Goal: Check status: Check status

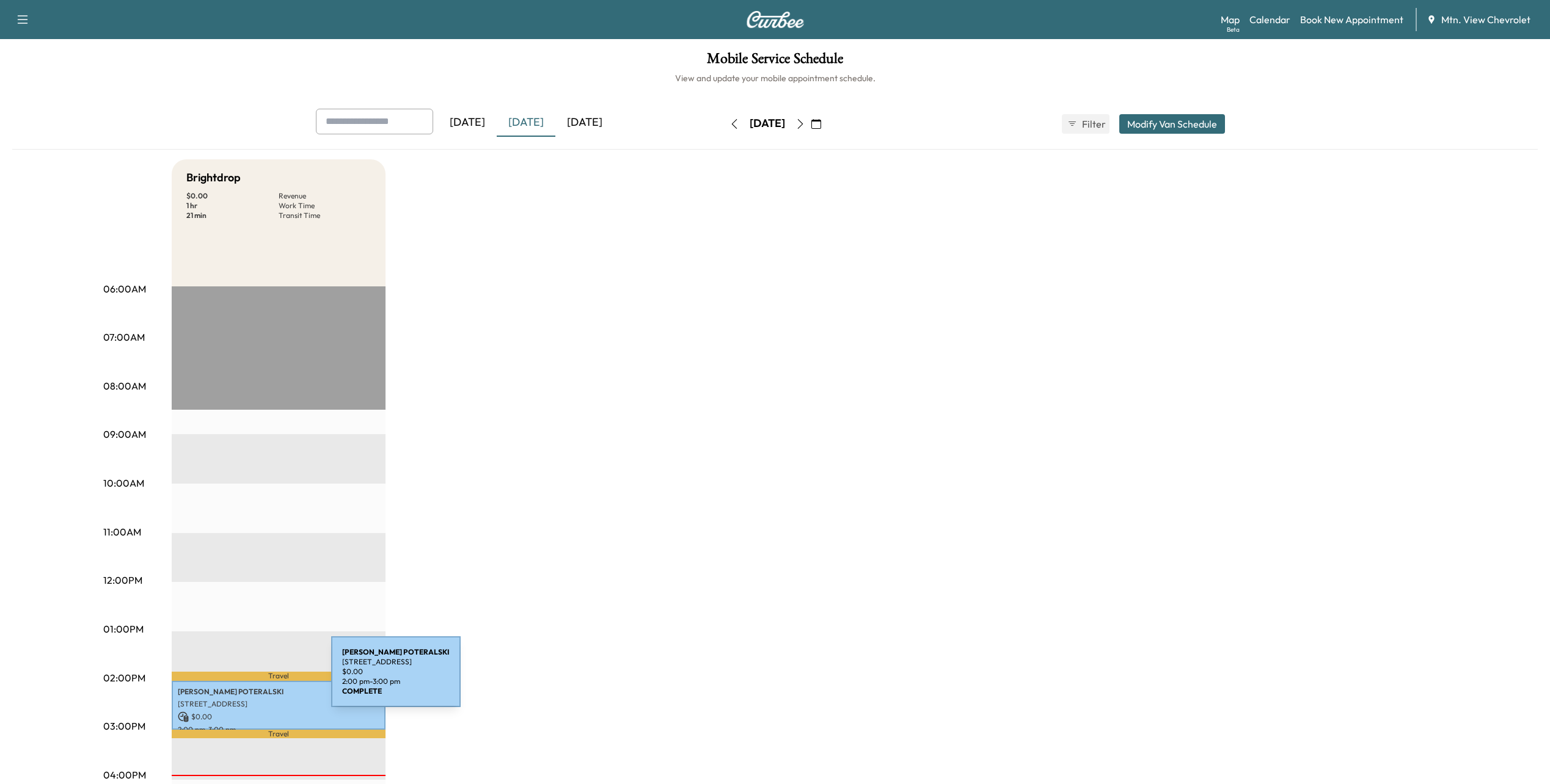
click at [242, 693] on div "[PERSON_NAME] [STREET_ADDRESS] $ 0.00 2:00 pm - 3:00 pm" at bounding box center [279, 705] width 214 height 49
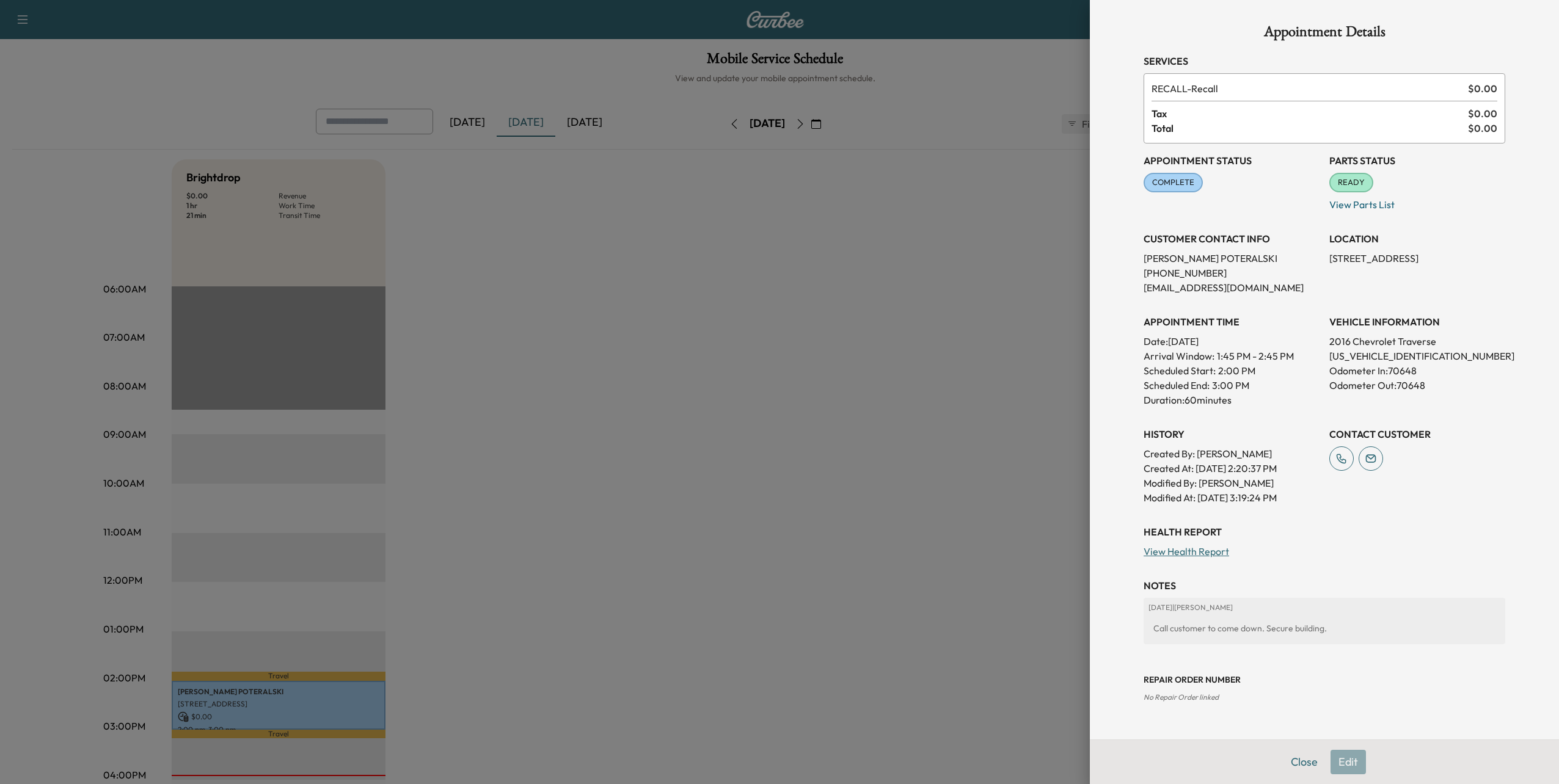
click at [1172, 188] on span "COMPLETE" at bounding box center [1174, 182] width 57 height 12
click at [1304, 762] on button "Close" at bounding box center [1304, 762] width 43 height 24
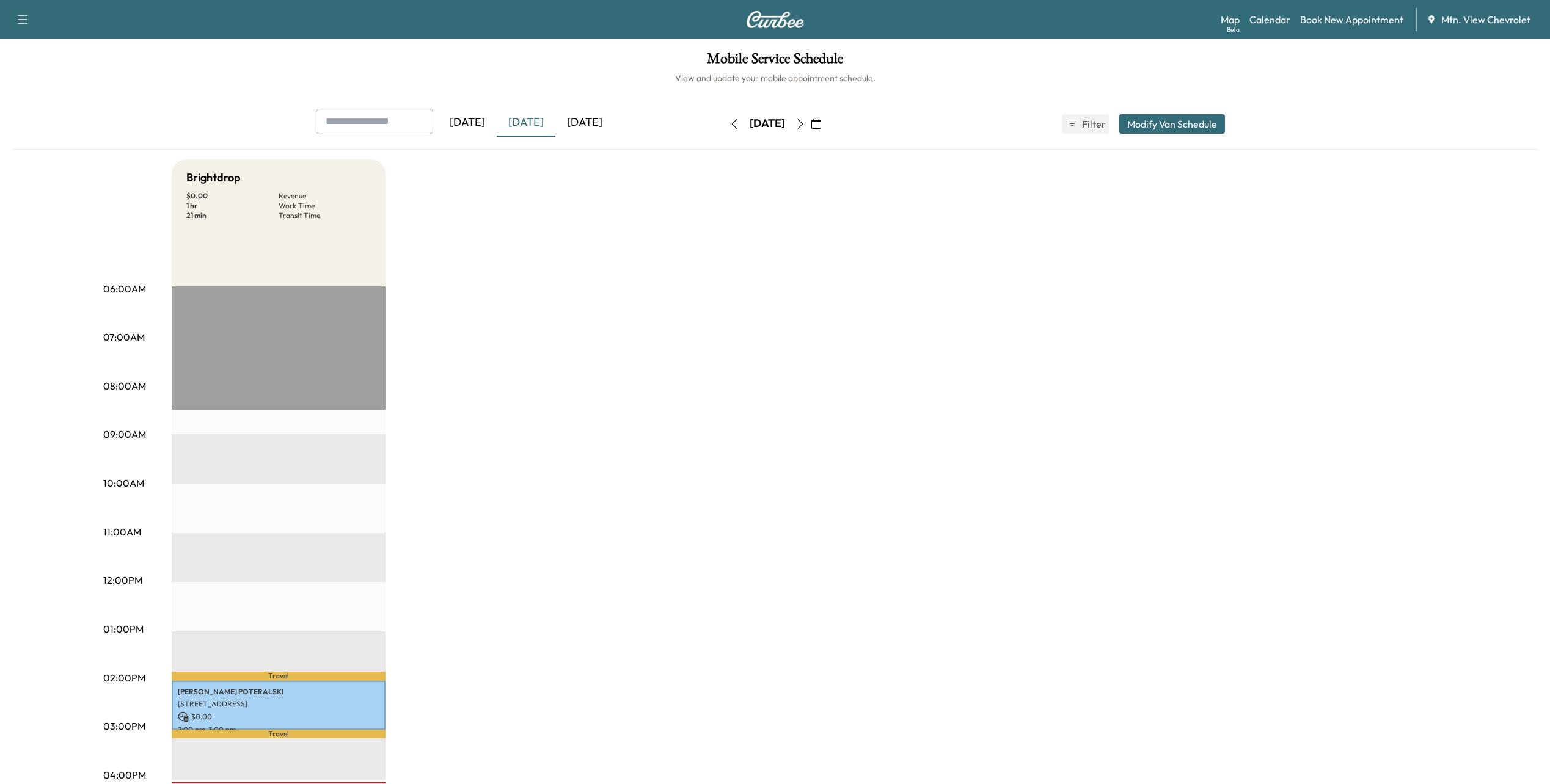
click at [588, 127] on div "[DATE]" at bounding box center [585, 123] width 59 height 28
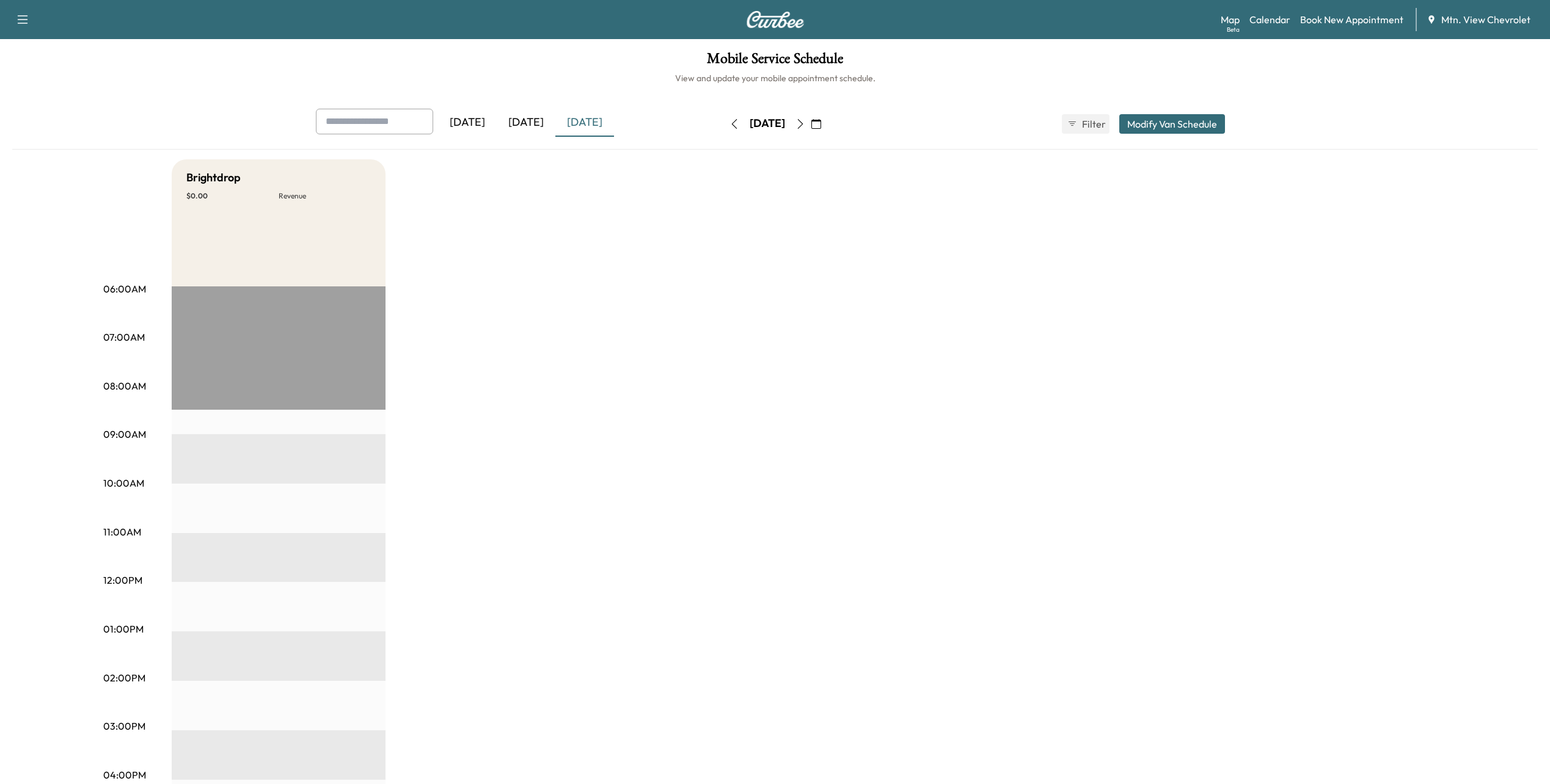
click at [579, 122] on div "[DATE]" at bounding box center [585, 123] width 59 height 28
click at [535, 127] on div "[DATE]" at bounding box center [526, 123] width 59 height 28
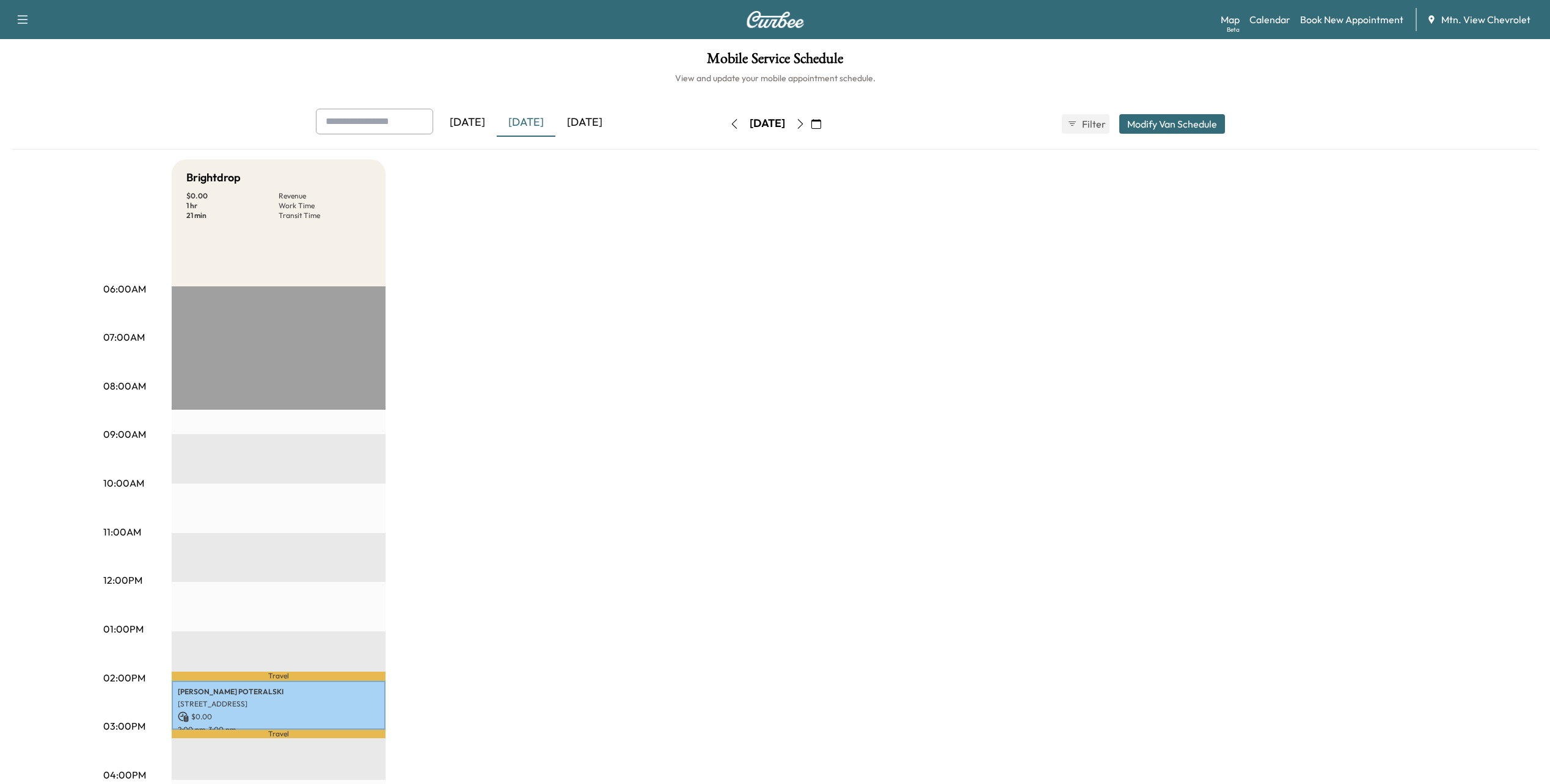
click at [600, 120] on div "[DATE]" at bounding box center [585, 123] width 59 height 28
